Goal: Check status

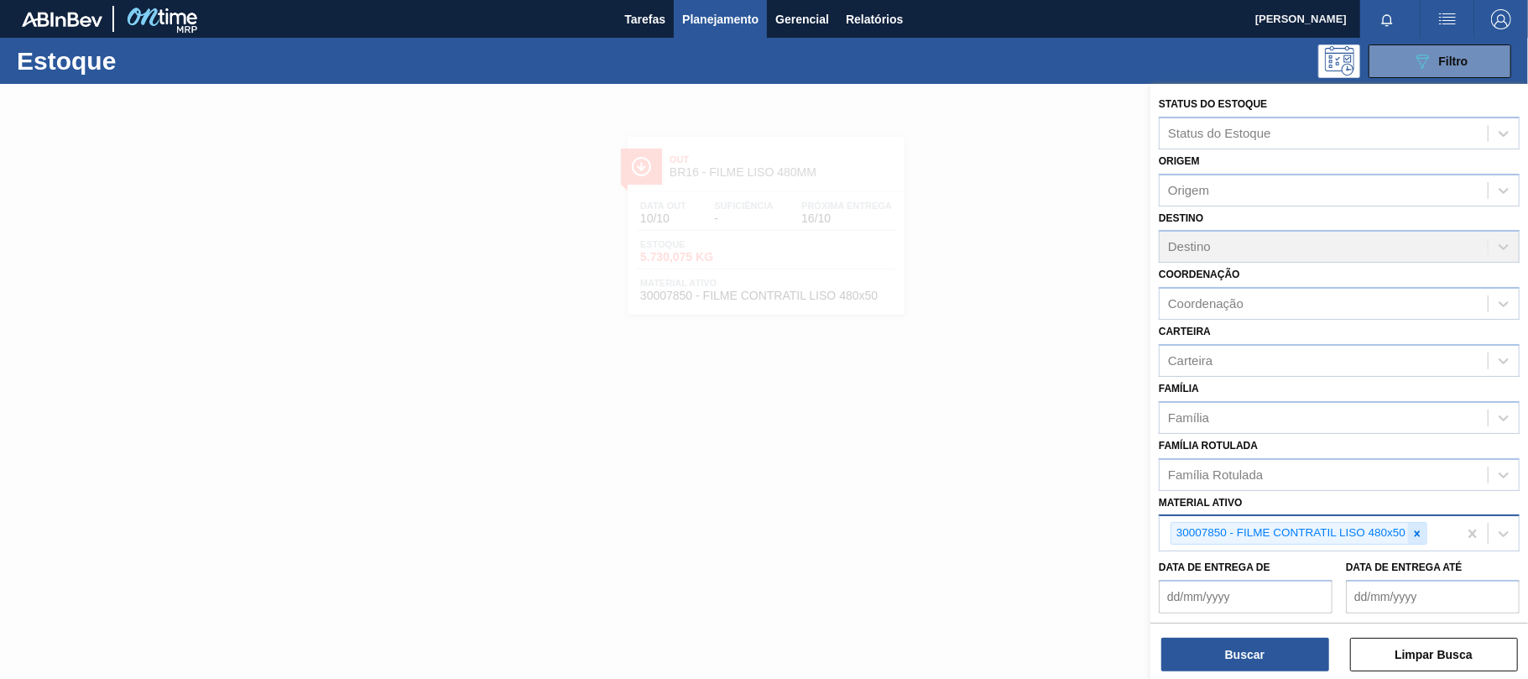
click at [1418, 531] on icon at bounding box center [1417, 533] width 6 height 6
paste ativo "30009915"
type ativo "30009915"
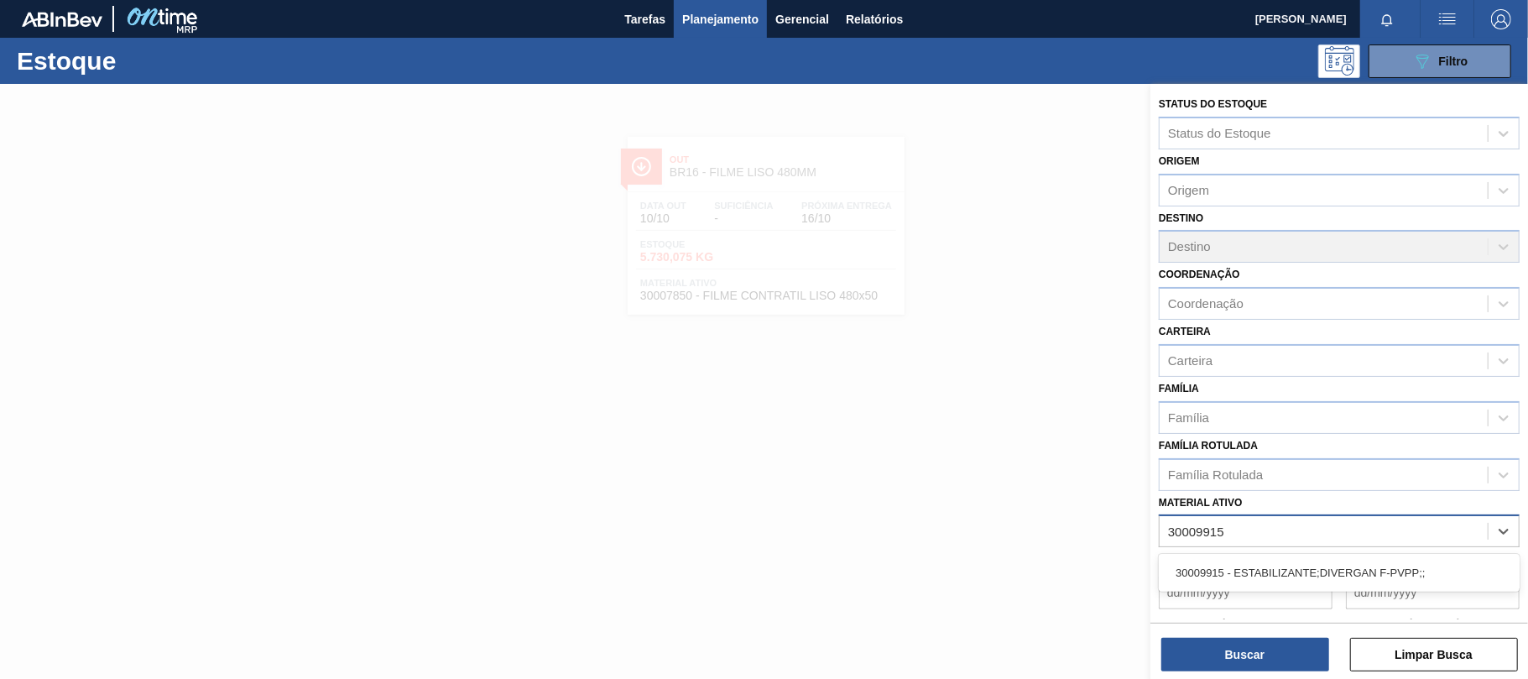
click at [1269, 568] on div "30009915 - ESTABILIZANTE;DIVERGAN F-PVPP;;" at bounding box center [1338, 572] width 361 height 31
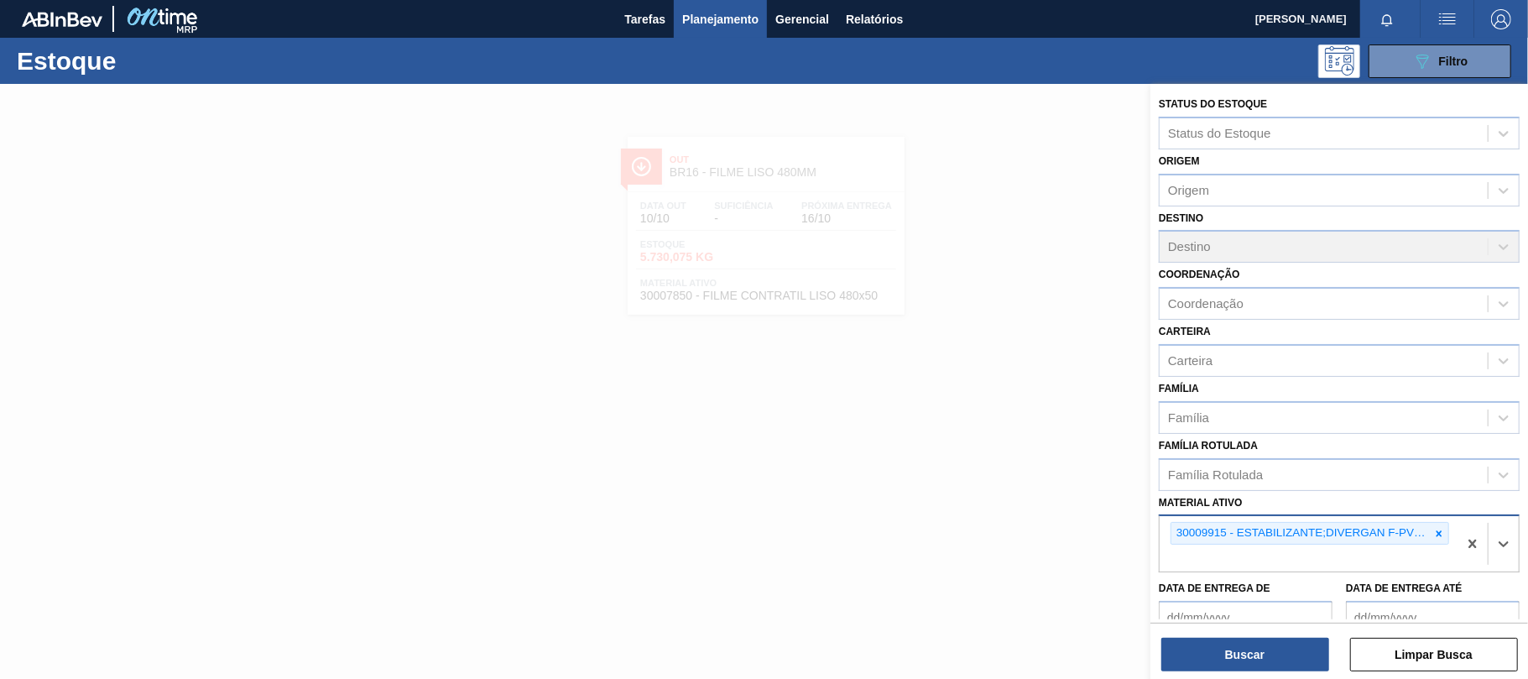
click at [1258, 636] on div "Buscar Limpar Busca" at bounding box center [1338, 645] width 377 height 47
click at [1259, 649] on button "Buscar" at bounding box center [1245, 655] width 168 height 34
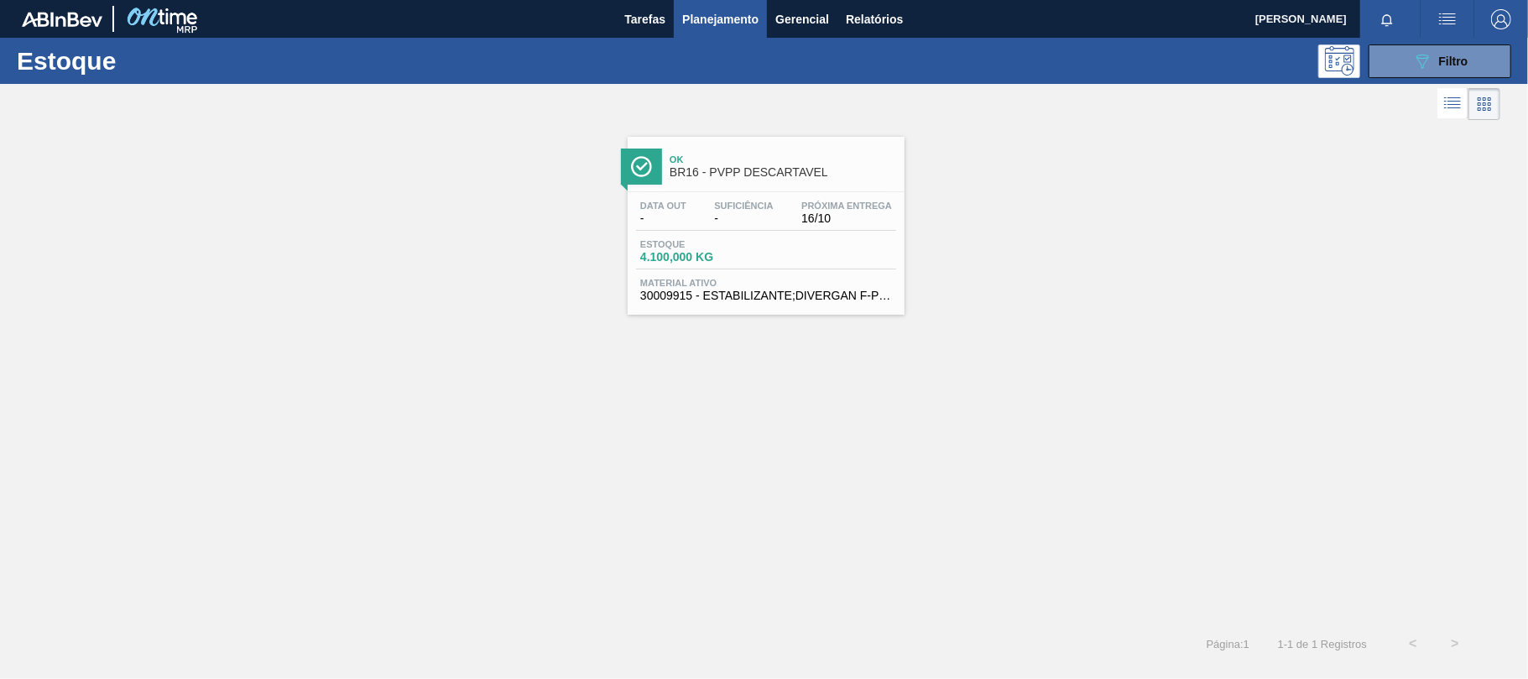
click at [820, 250] on div "Estoque 4.100,000 KG" at bounding box center [766, 254] width 260 height 30
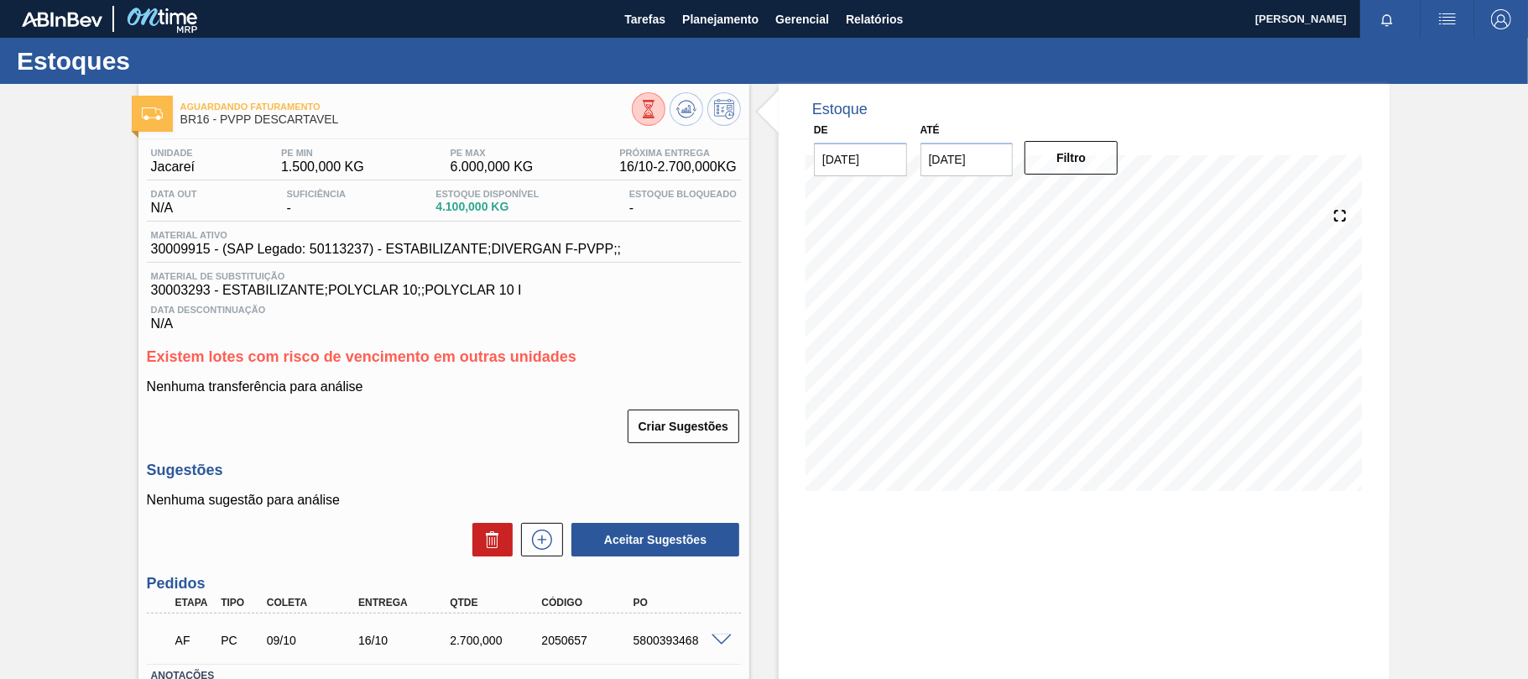
scroll to position [112, 0]
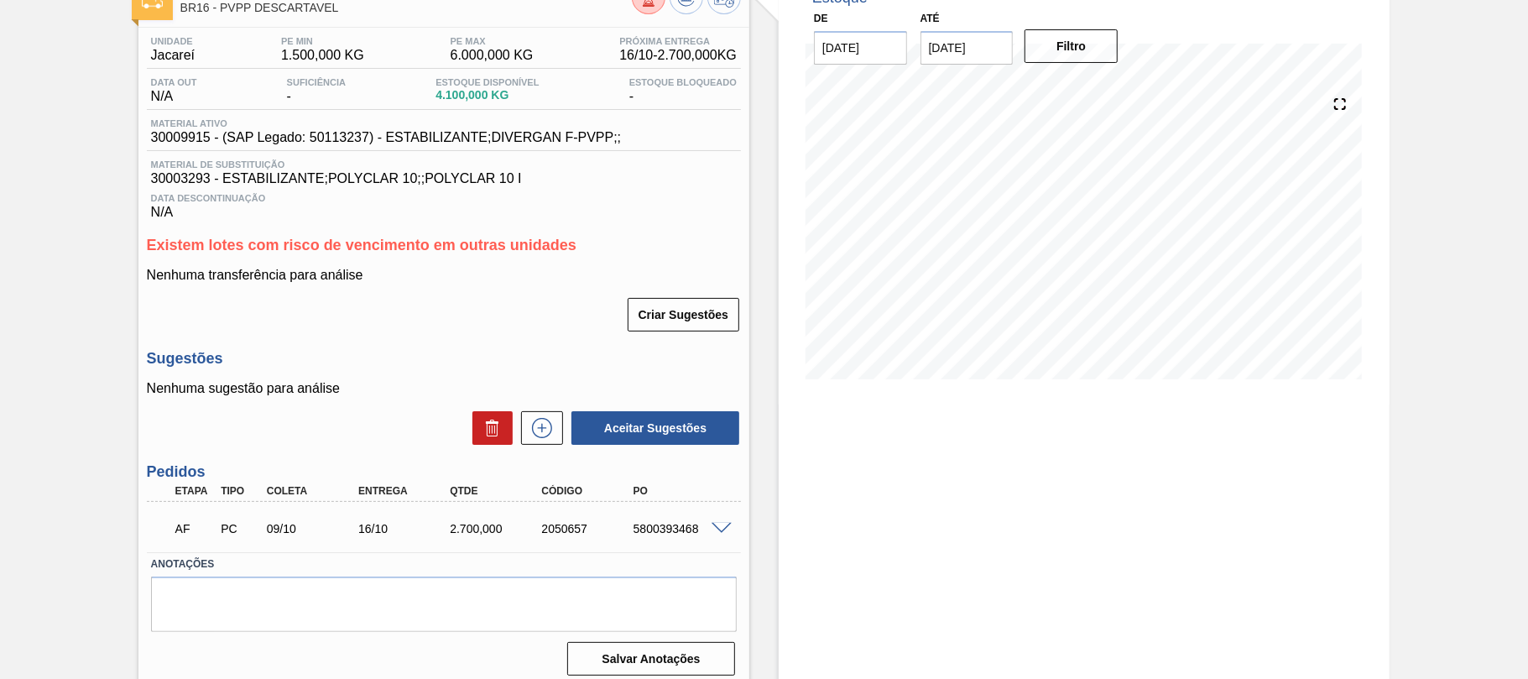
click at [713, 531] on span at bounding box center [721, 529] width 20 height 13
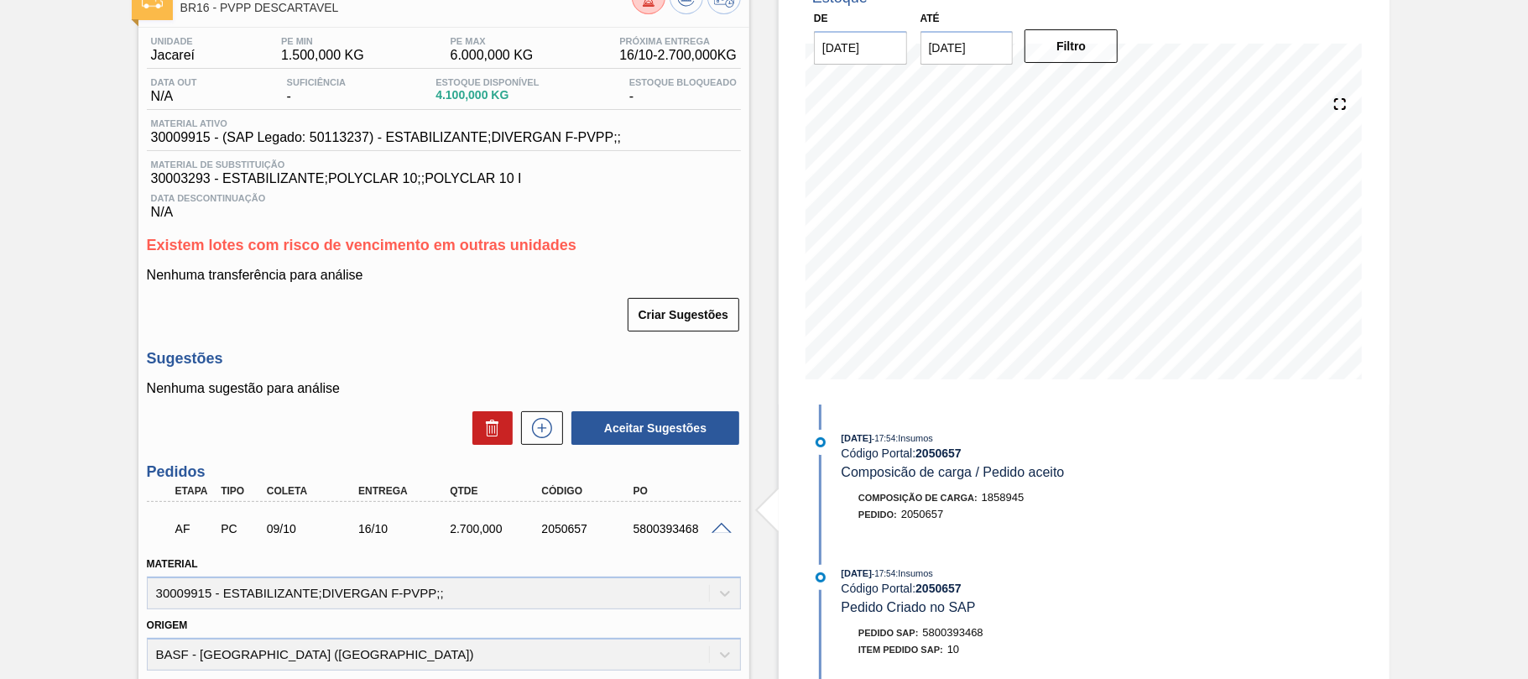
scroll to position [0, 0]
